Goal: Use online tool/utility: Utilize a website feature to perform a specific function

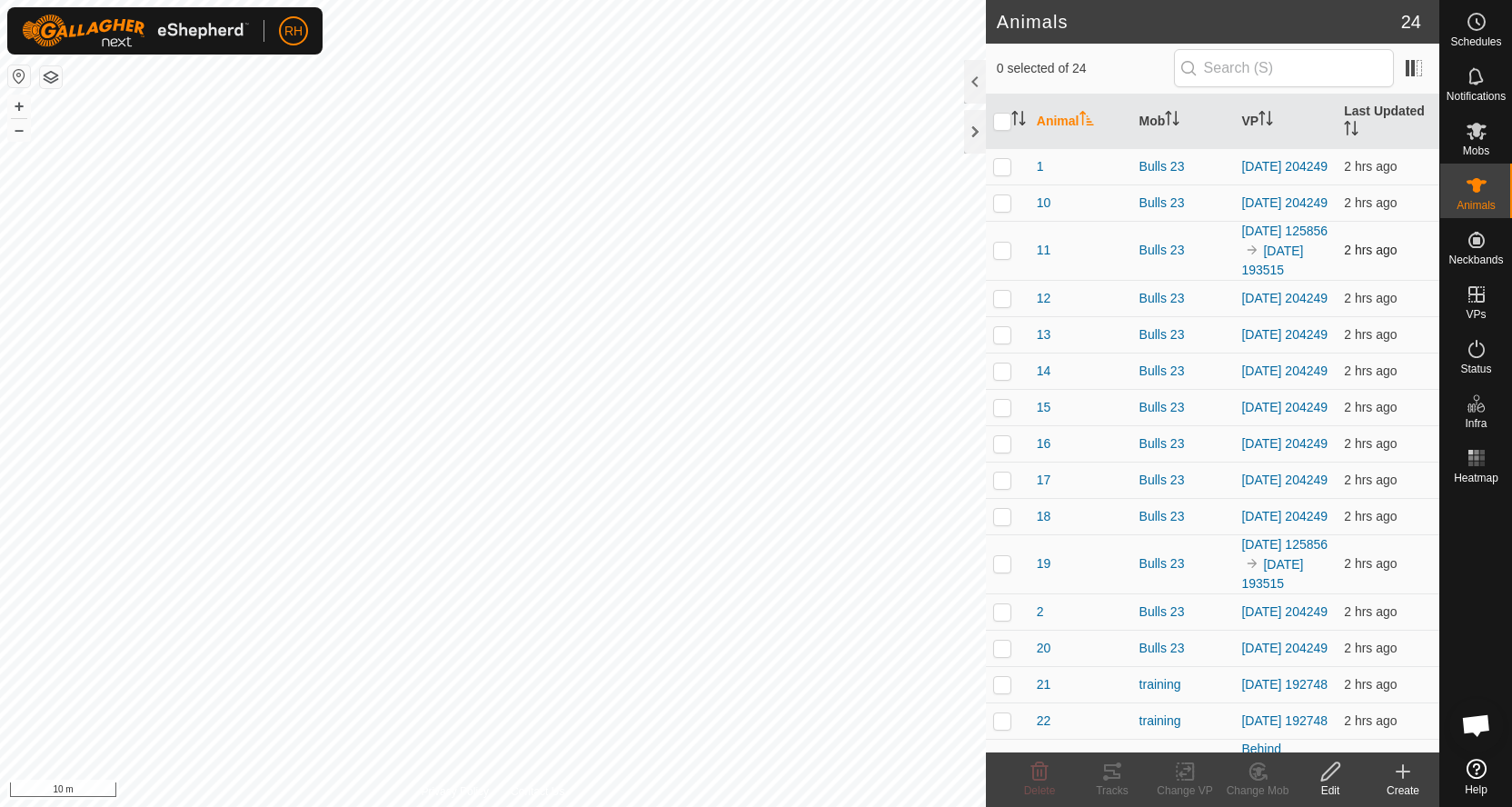
click at [1002, 257] on p-checkbox at bounding box center [1002, 250] width 18 height 14
checkbox input "true"
click at [997, 571] on p-checkbox at bounding box center [1002, 563] width 18 height 14
checkbox input "true"
click at [1174, 776] on icon at bounding box center [1185, 771] width 23 height 22
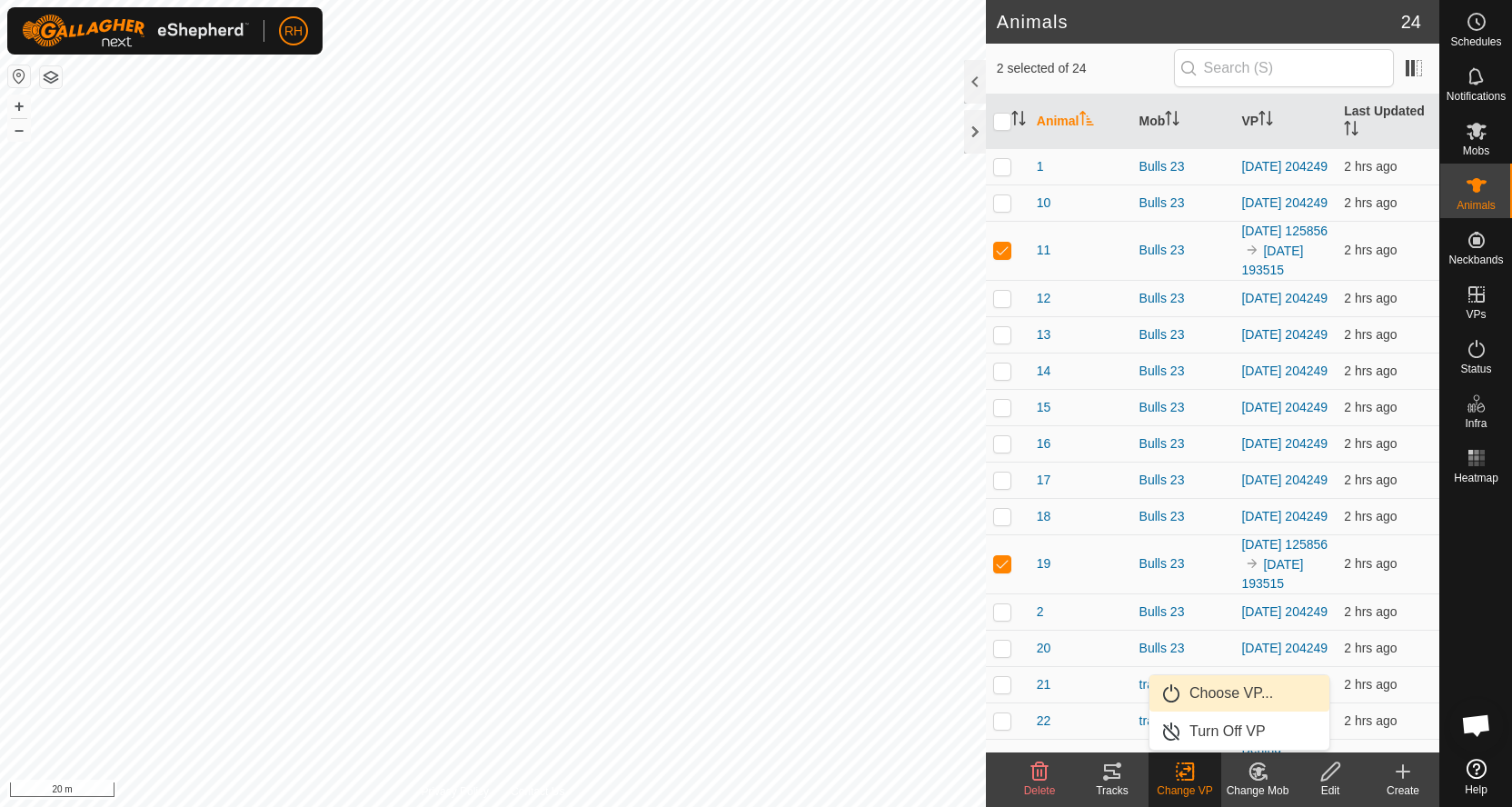
click at [1186, 692] on link "Choose VP..." at bounding box center [1239, 694] width 180 height 37
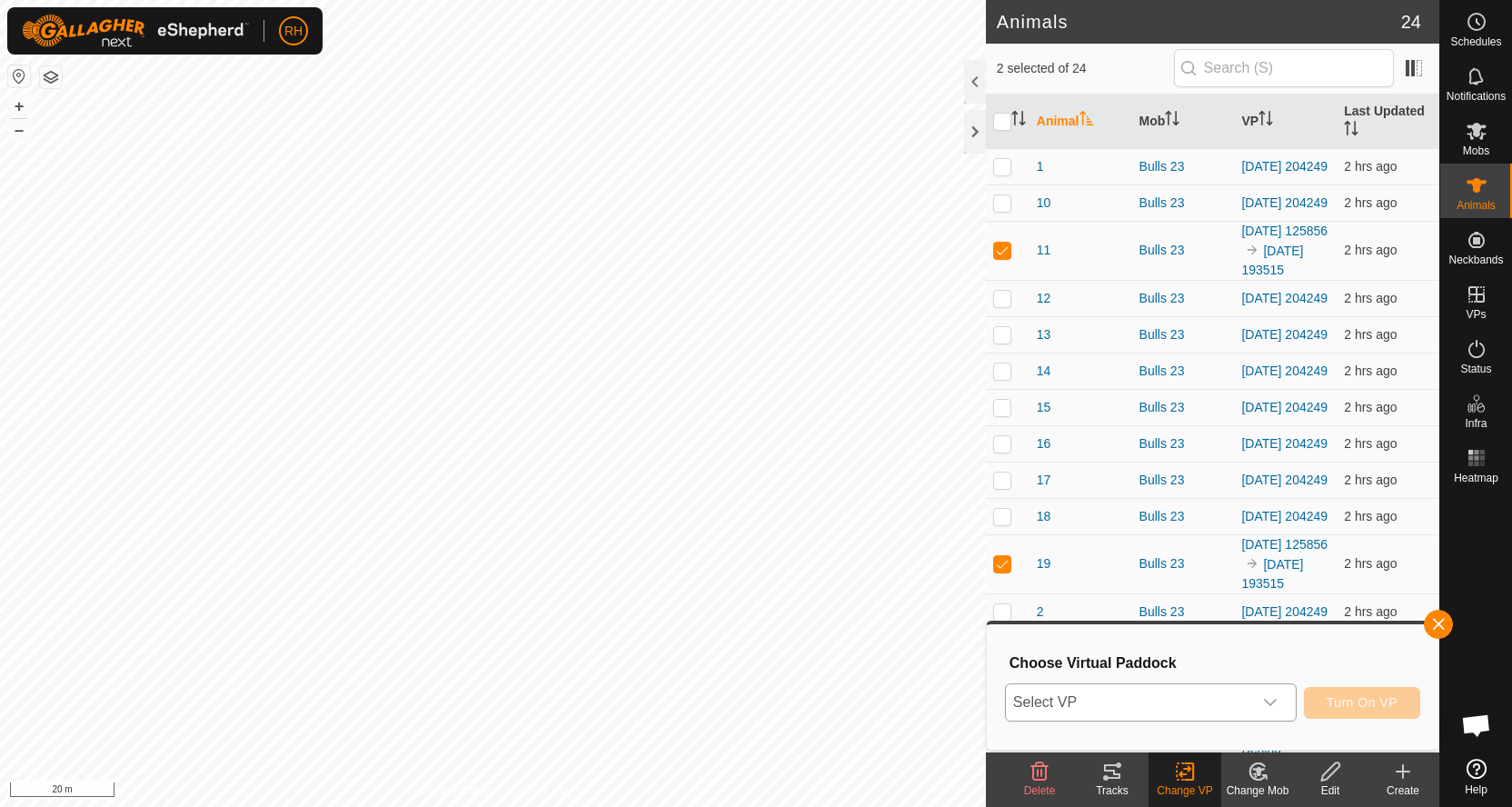
click at [1200, 701] on span "Select VP" at bounding box center [1129, 703] width 247 height 37
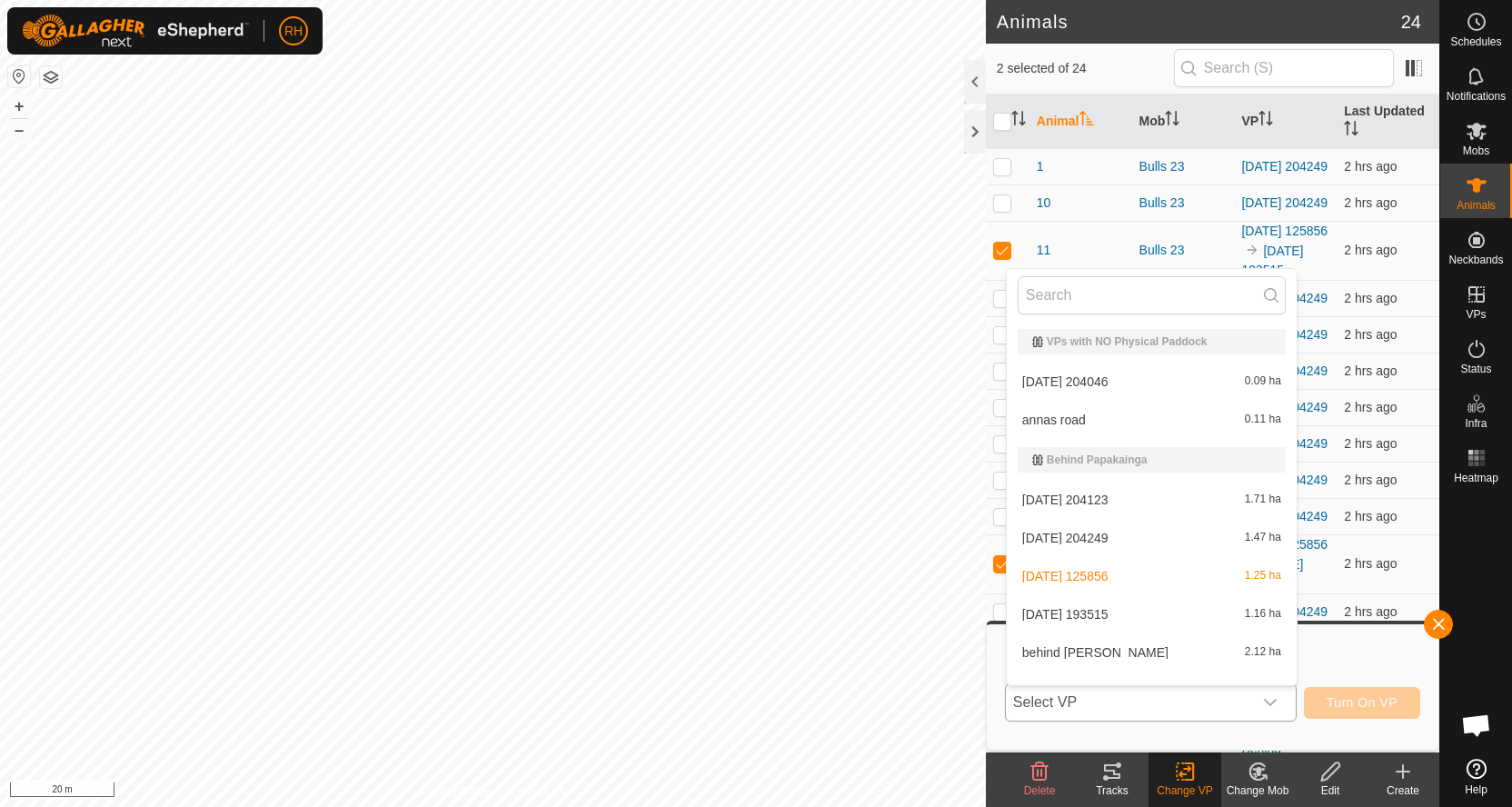
scroll to position [24, 0]
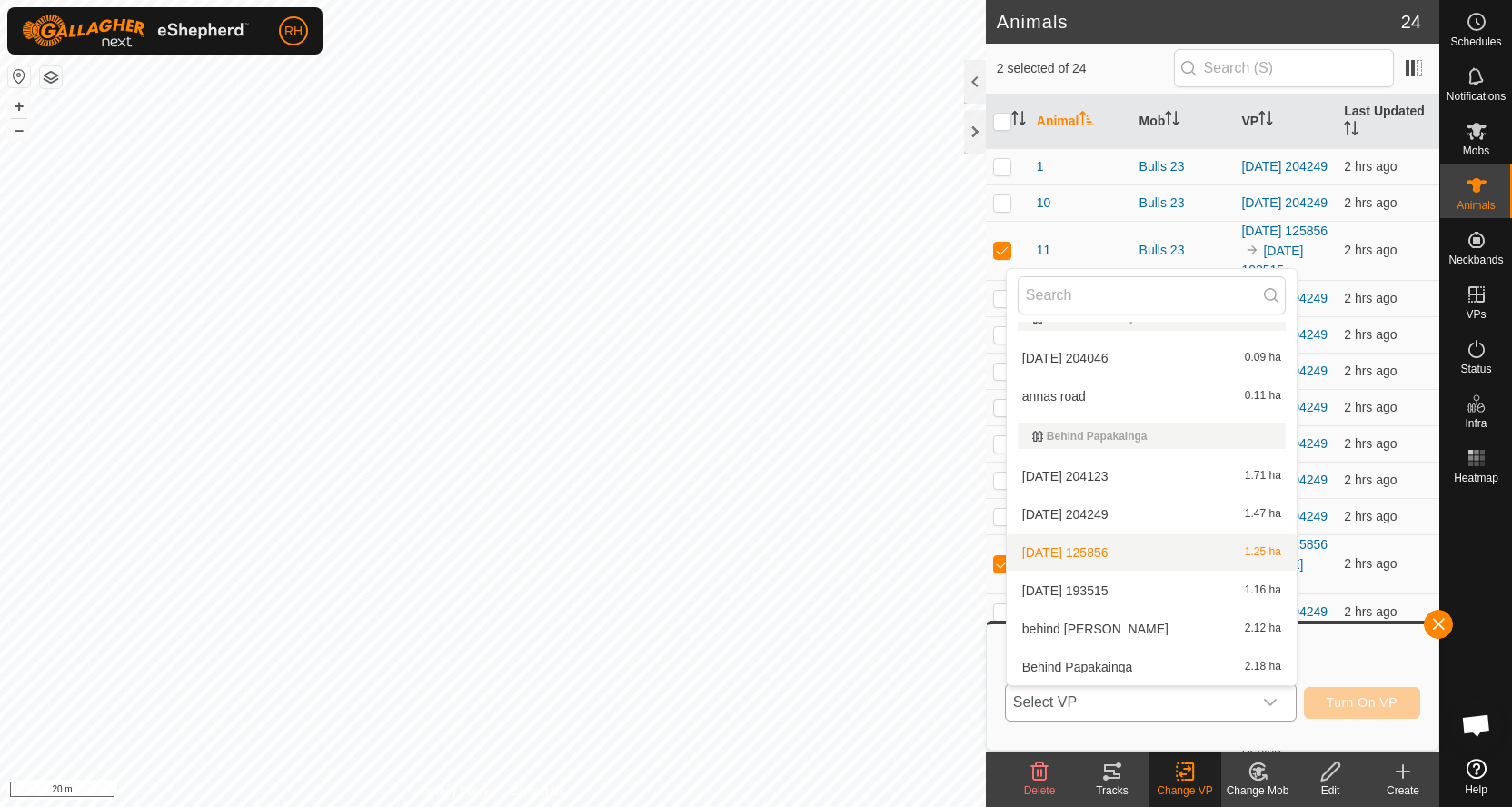
click at [1111, 555] on li "[DATE] 125856 1.25 ha" at bounding box center [1152, 552] width 290 height 37
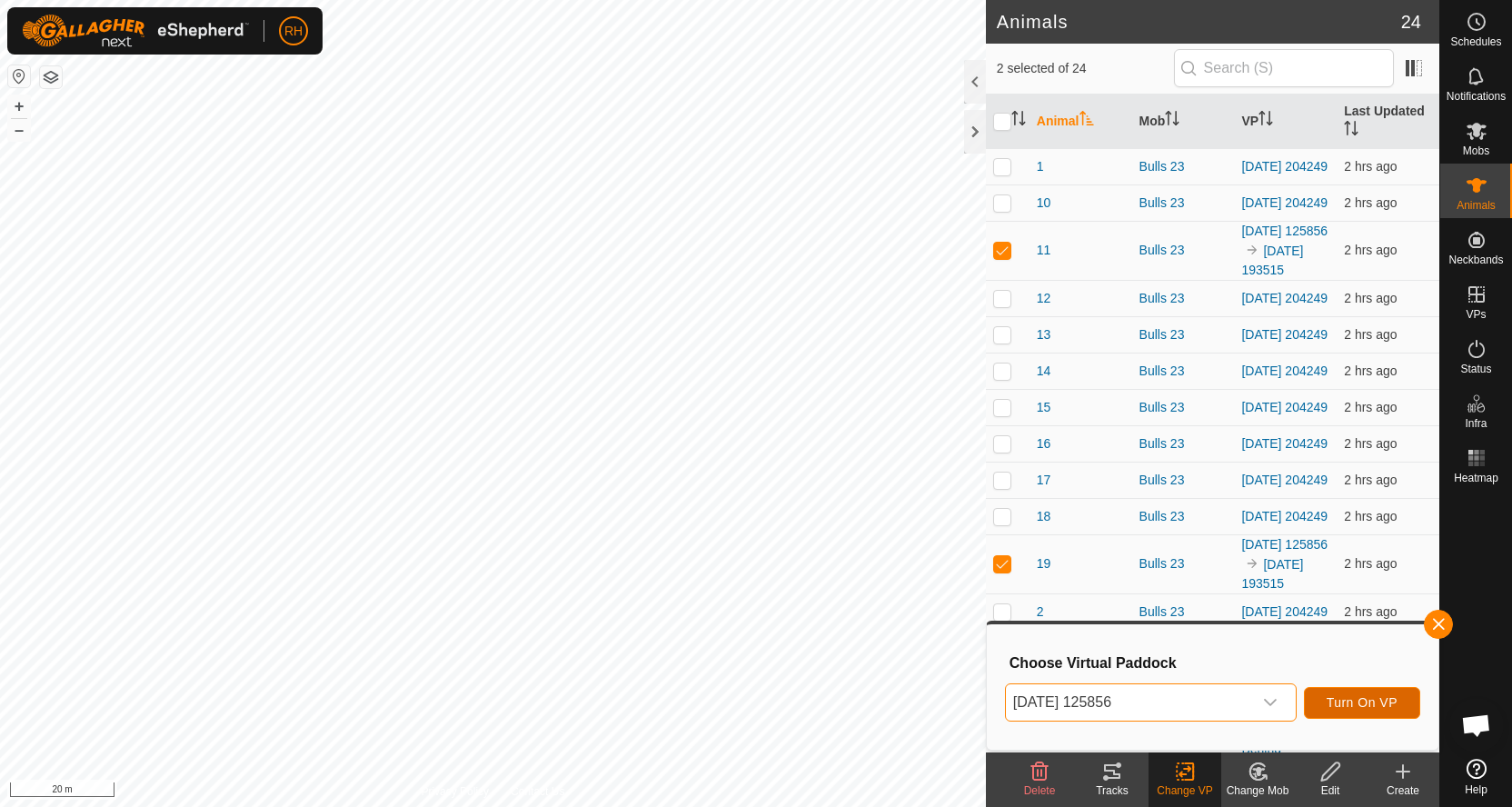
click at [1377, 712] on button "Turn On VP" at bounding box center [1362, 703] width 117 height 32
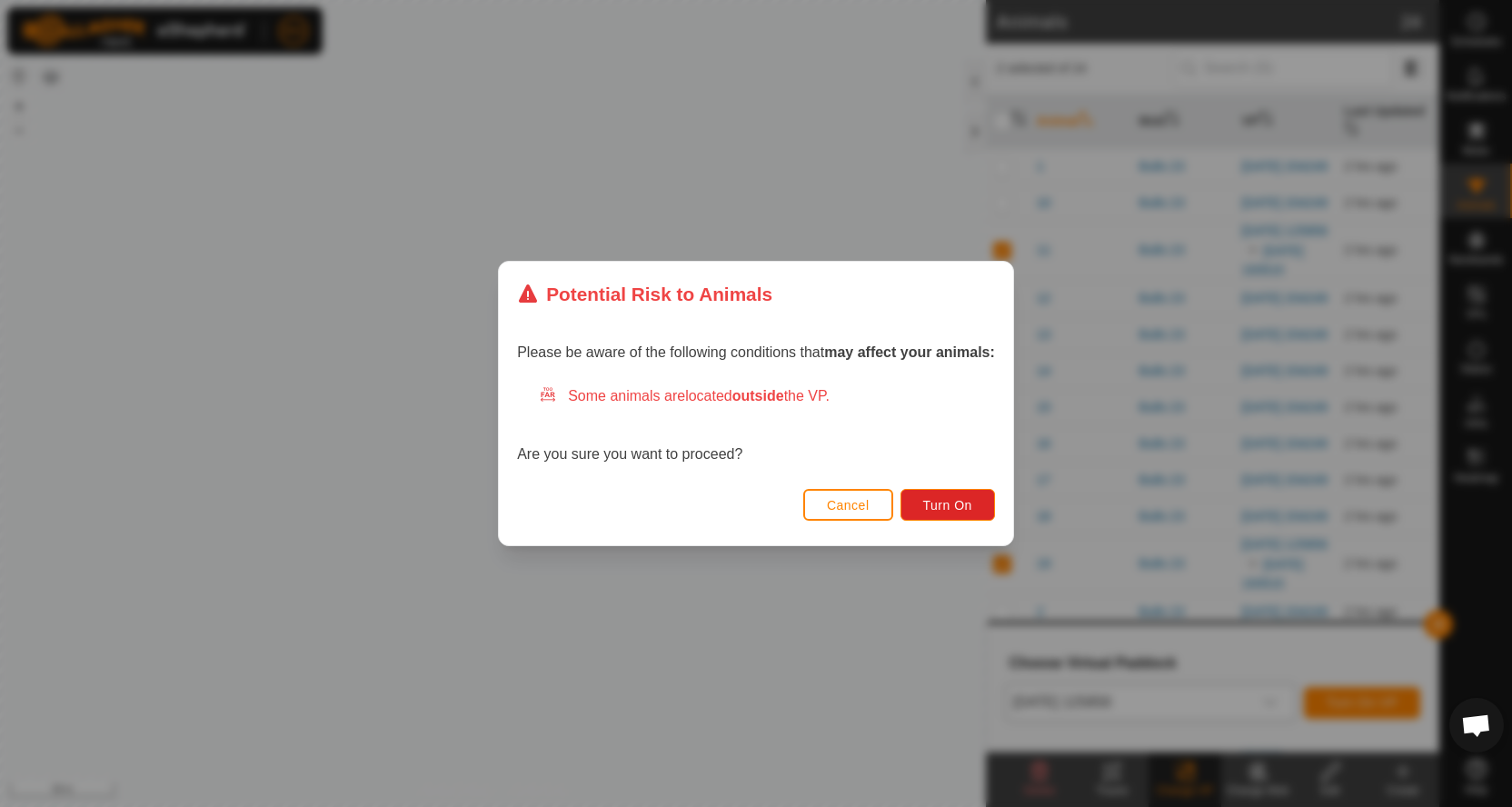
click at [876, 509] on button "Cancel" at bounding box center [848, 504] width 90 height 32
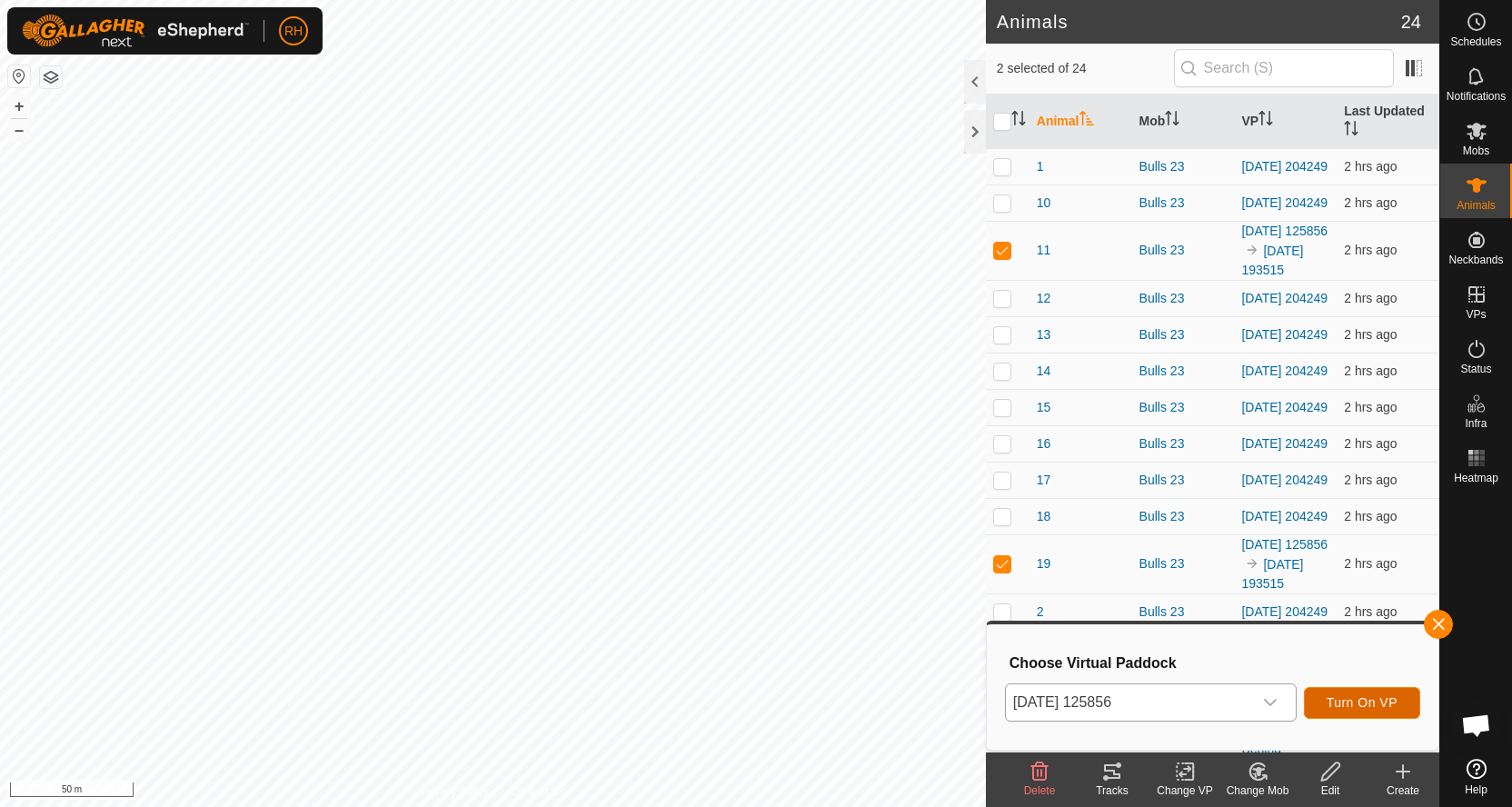
click at [1339, 710] on span "Turn On VP" at bounding box center [1363, 702] width 71 height 14
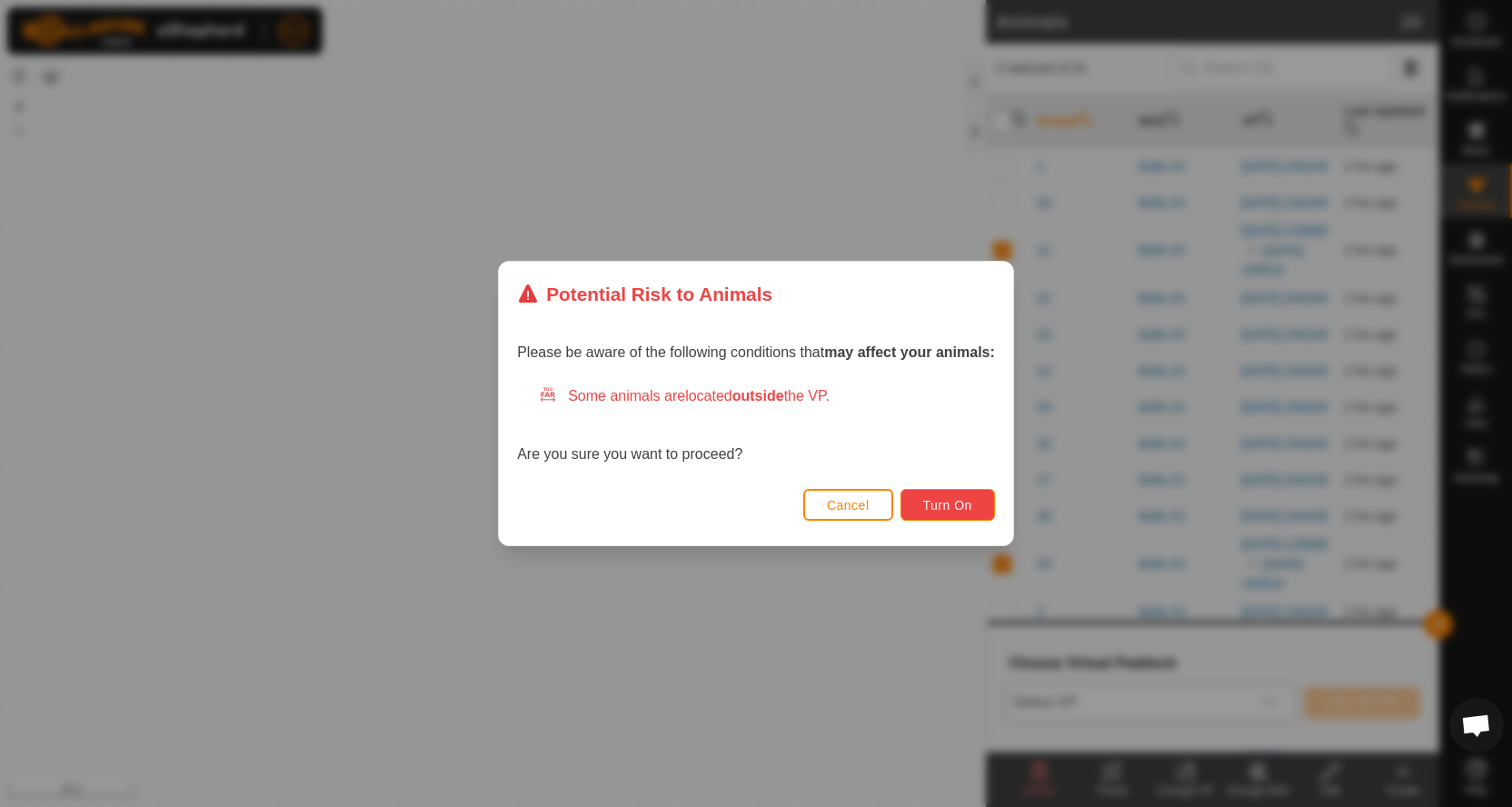
click at [959, 508] on span "Turn On" at bounding box center [947, 505] width 49 height 14
